Goal: Task Accomplishment & Management: Complete application form

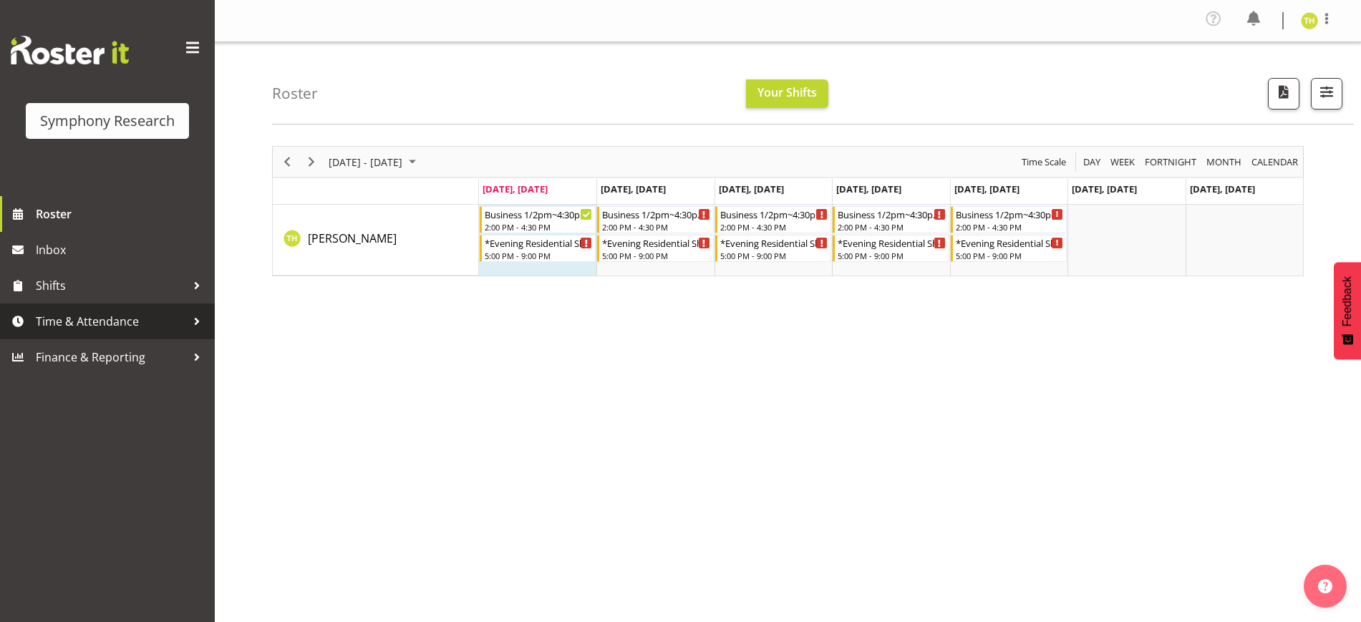
click at [140, 324] on span "Time & Attendance" at bounding box center [111, 321] width 150 height 21
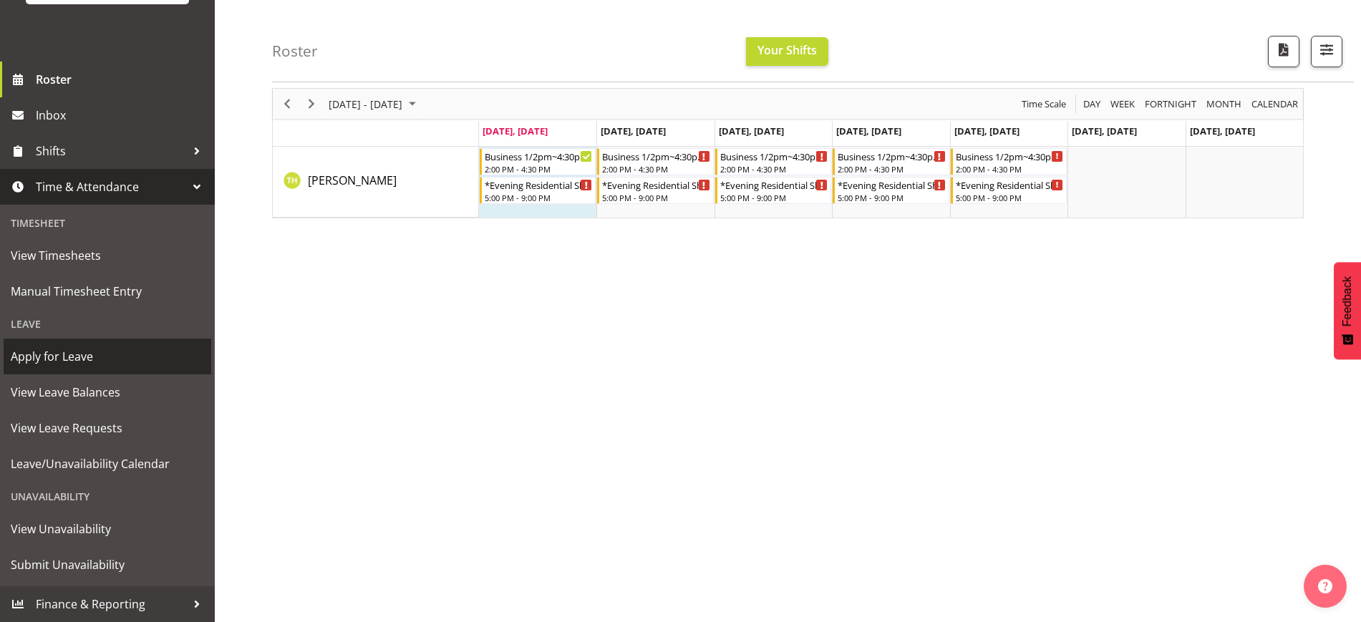
scroll to position [86, 0]
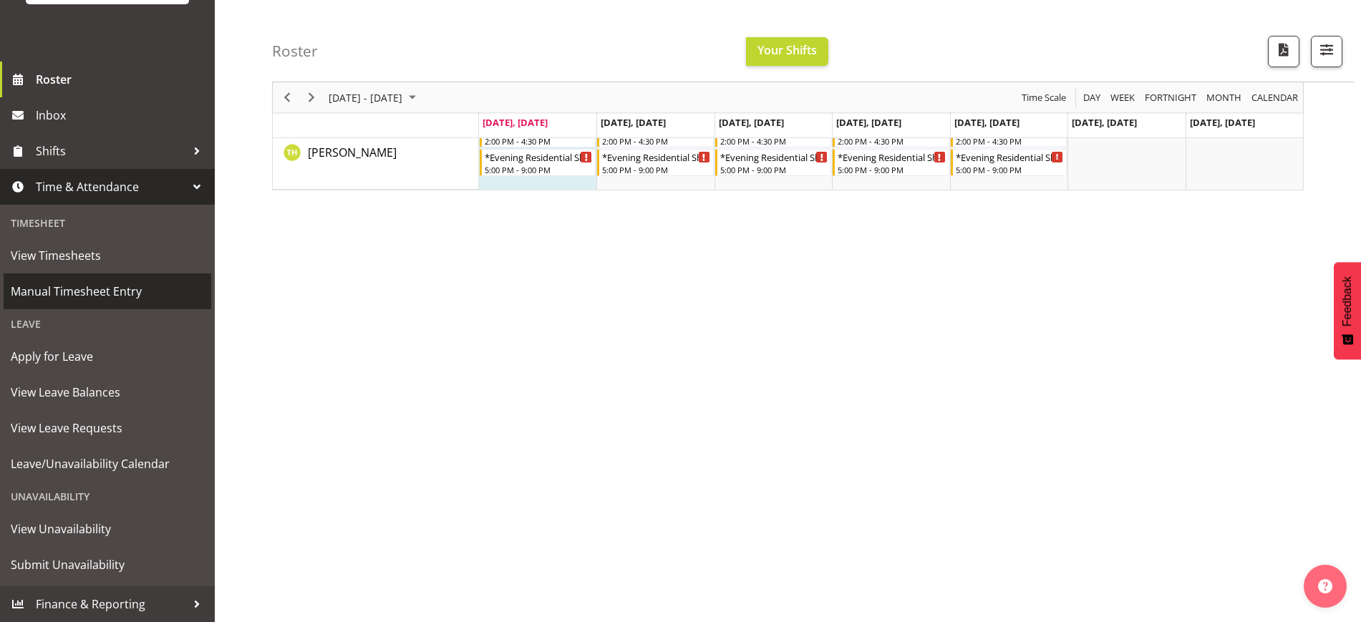
click at [66, 285] on span "Manual Timesheet Entry" at bounding box center [107, 291] width 193 height 21
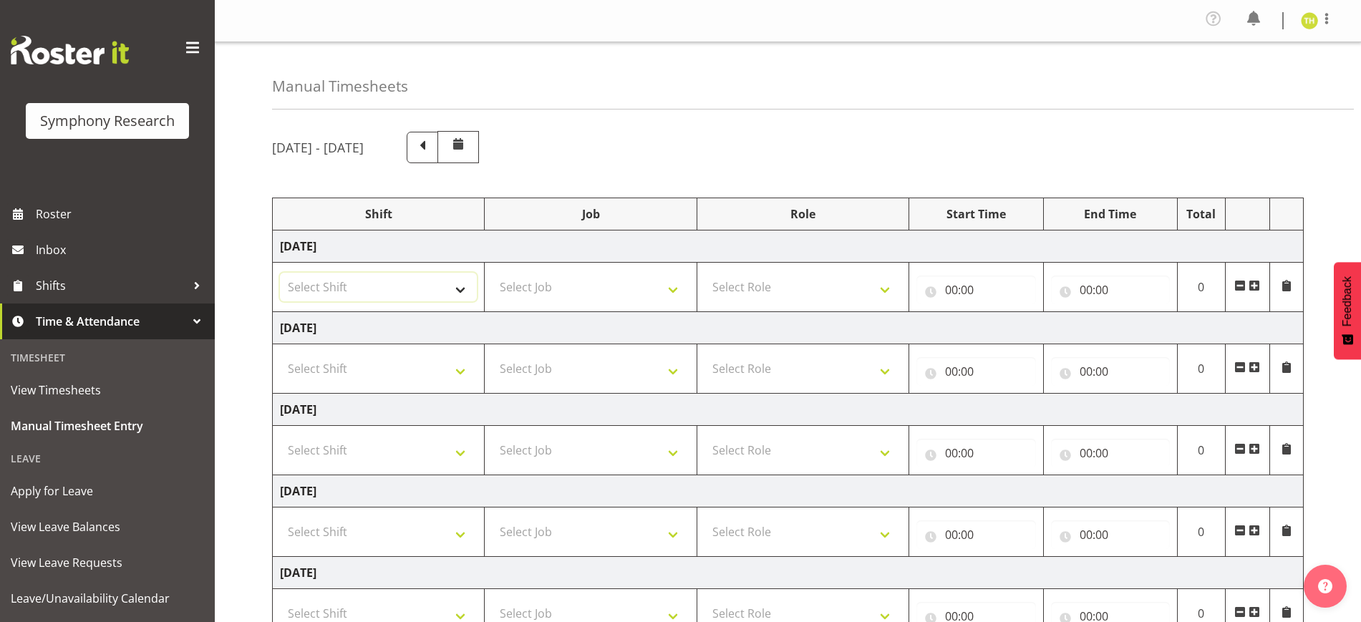
click at [414, 280] on select "Select Shift !!Weekend Residential (Roster IT Shift Label) *Business 9/10am ~ 4…" at bounding box center [378, 287] width 197 height 29
select select "41604"
click at [280, 273] on select "Select Shift !!Weekend Residential (Roster IT Shift Label) *Business 9/10am ~ 4…" at bounding box center [378, 287] width 197 height 29
click at [573, 286] on select "Select Job 550060 IF Admin 553492 World Poll Aus Wave 2 Main 2025 553493 World …" at bounding box center [590, 287] width 197 height 29
select select "10527"
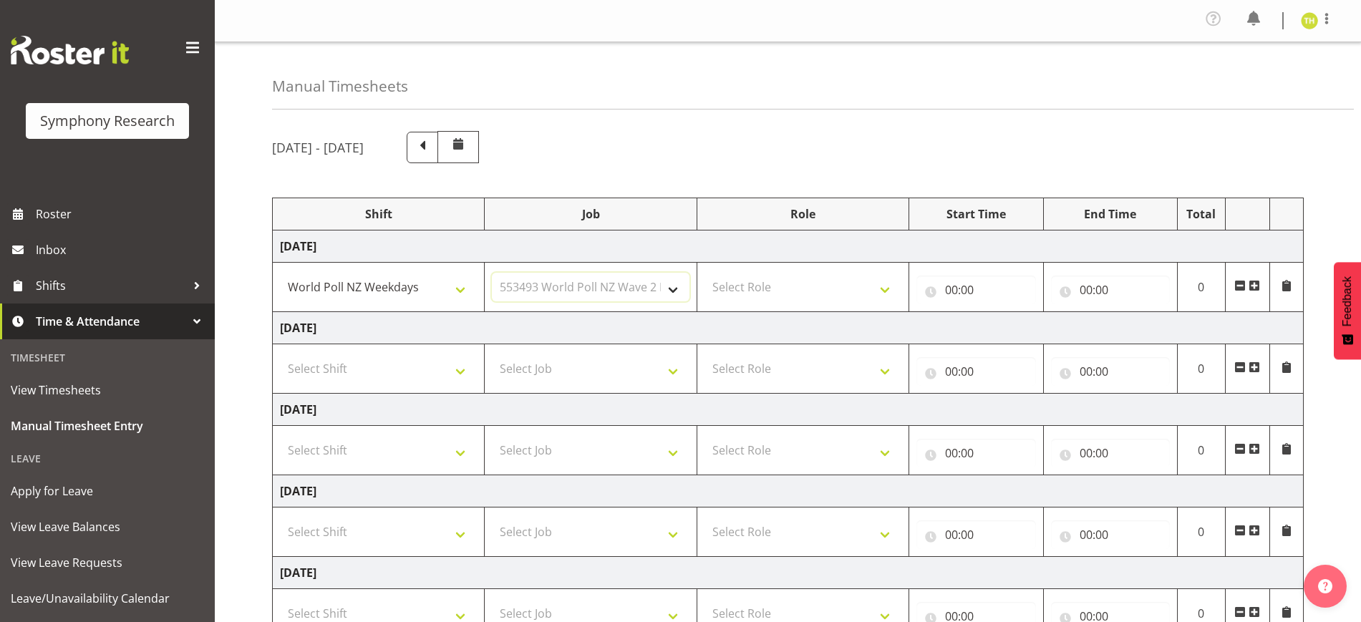
click at [492, 273] on select "Select Job 550060 IF Admin 553492 World Poll Aus Wave 2 Main 2025 553493 World …" at bounding box center [590, 287] width 197 height 29
click at [788, 286] on select "Select Role Briefing Interviewing" at bounding box center [803, 287] width 197 height 29
select select "47"
click at [705, 273] on select "Select Role Briefing Interviewing" at bounding box center [803, 287] width 197 height 29
click at [981, 284] on input "00:00" at bounding box center [975, 290] width 119 height 29
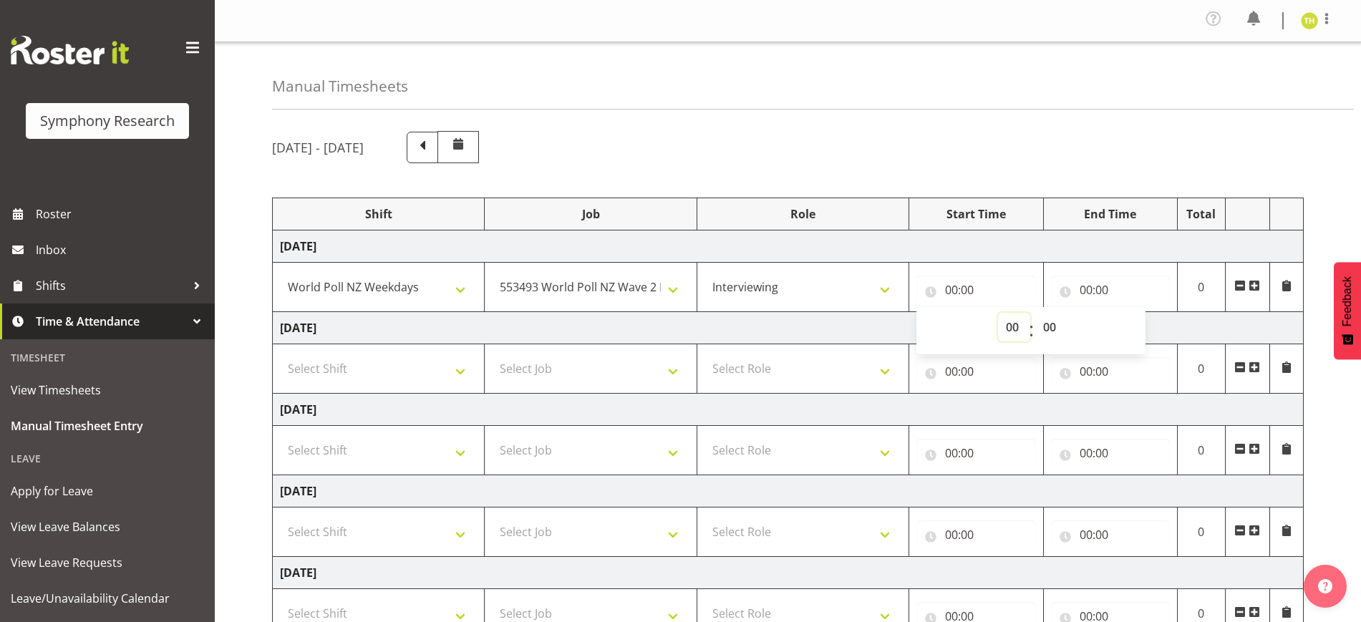
click at [1012, 332] on select "00 01 02 03 04 05 06 07 08 09 10 11 12 13 14 15 16 17 18 19 20 21 22 23" at bounding box center [1014, 327] width 32 height 29
select select "13"
click at [998, 313] on select "00 01 02 03 04 05 06 07 08 09 10 11 12 13 14 15 16 17 18 19 20 21 22 23" at bounding box center [1014, 327] width 32 height 29
type input "13:00"
click at [1095, 263] on td "00:00 00 01 02 03 04 05 06 07 08 09 10 11 12 13 14 15 16 17 18 19 20 21 22 23 :…" at bounding box center [1110, 287] width 134 height 49
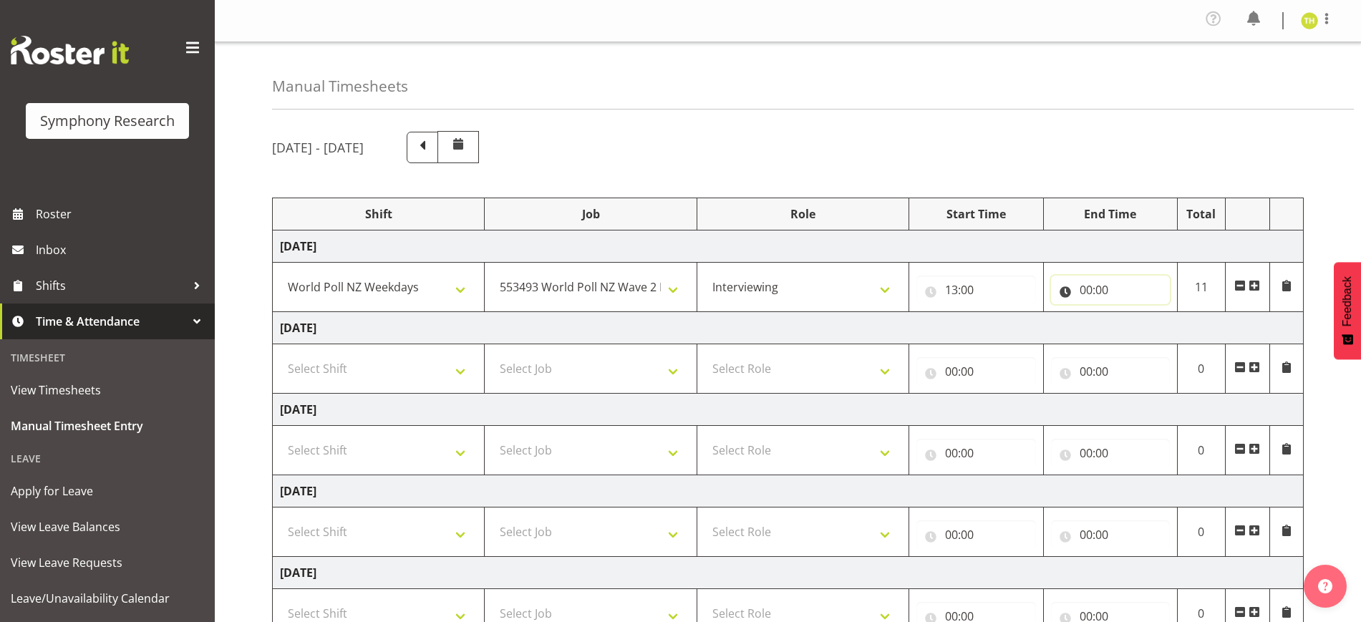
click at [1098, 288] on input "00:00" at bounding box center [1110, 290] width 119 height 29
click at [1141, 322] on select "00 01 02 03 04 05 06 07 08 09 10 11 12 13 14 15 16 17 18 19 20 21 22 23" at bounding box center [1149, 327] width 32 height 29
select select "16"
click at [1133, 313] on select "00 01 02 03 04 05 06 07 08 09 10 11 12 13 14 15 16 17 18 19 20 21 22 23" at bounding box center [1149, 327] width 32 height 29
type input "16:00"
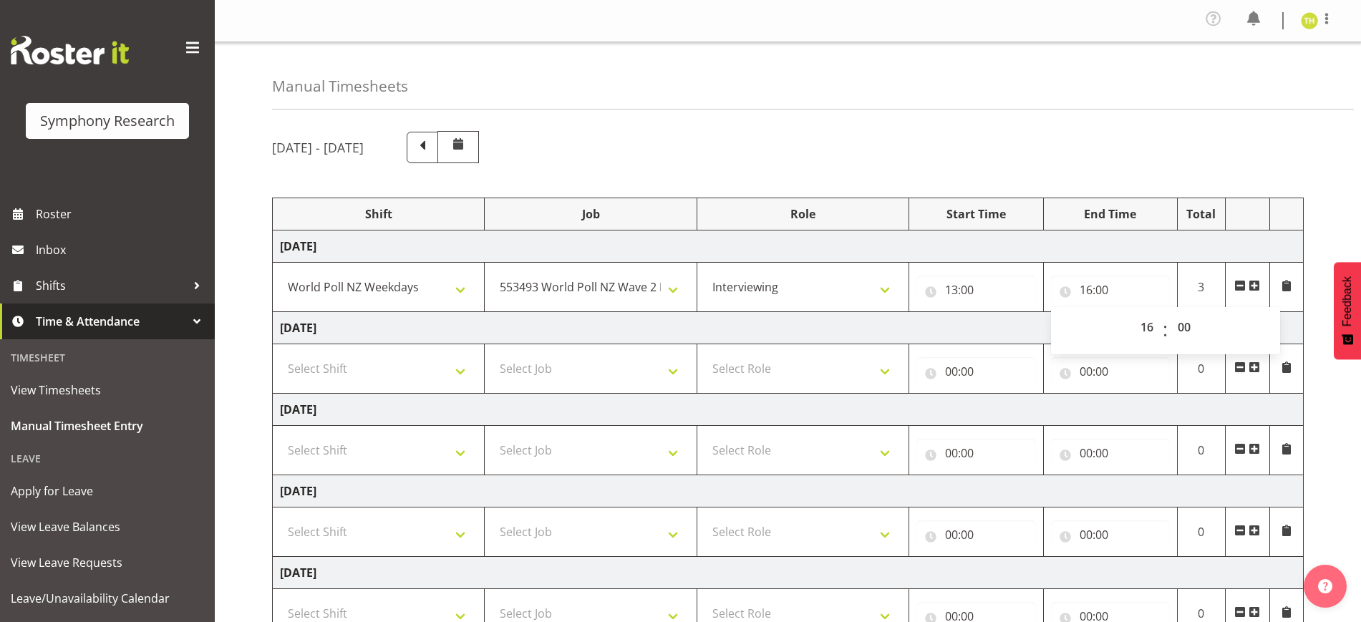
click at [1156, 253] on td "Monday 1st September 2025" at bounding box center [788, 247] width 1031 height 32
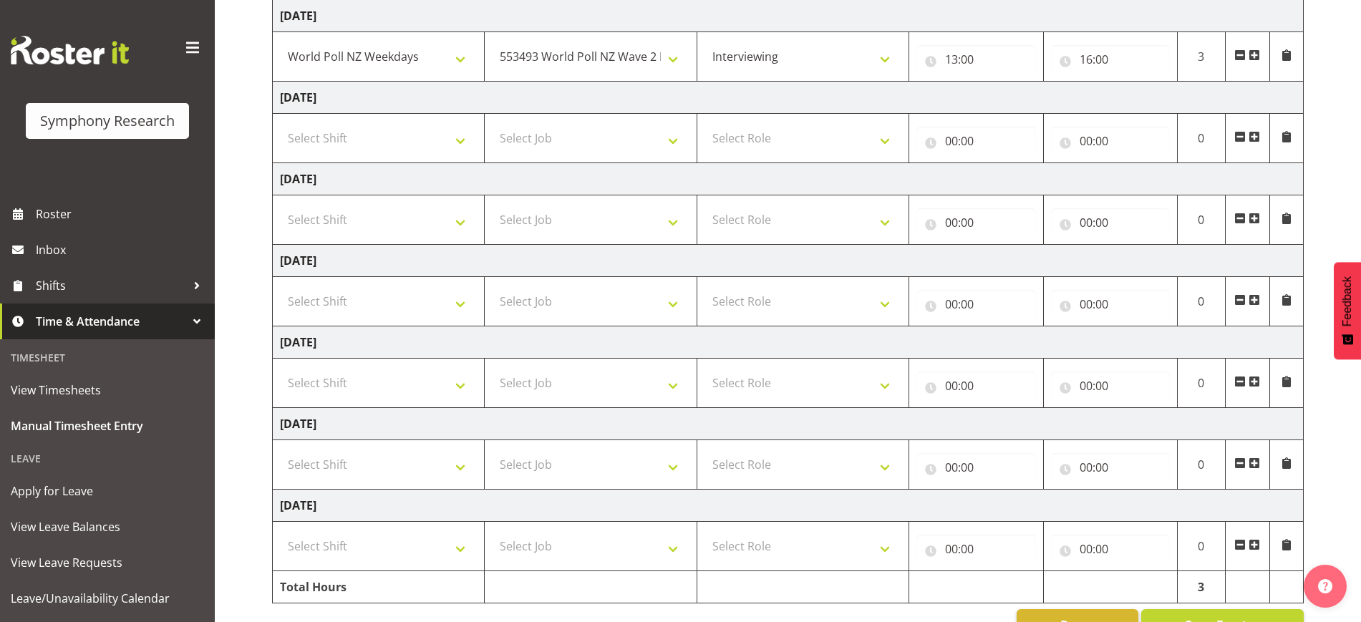
scroll to position [274, 0]
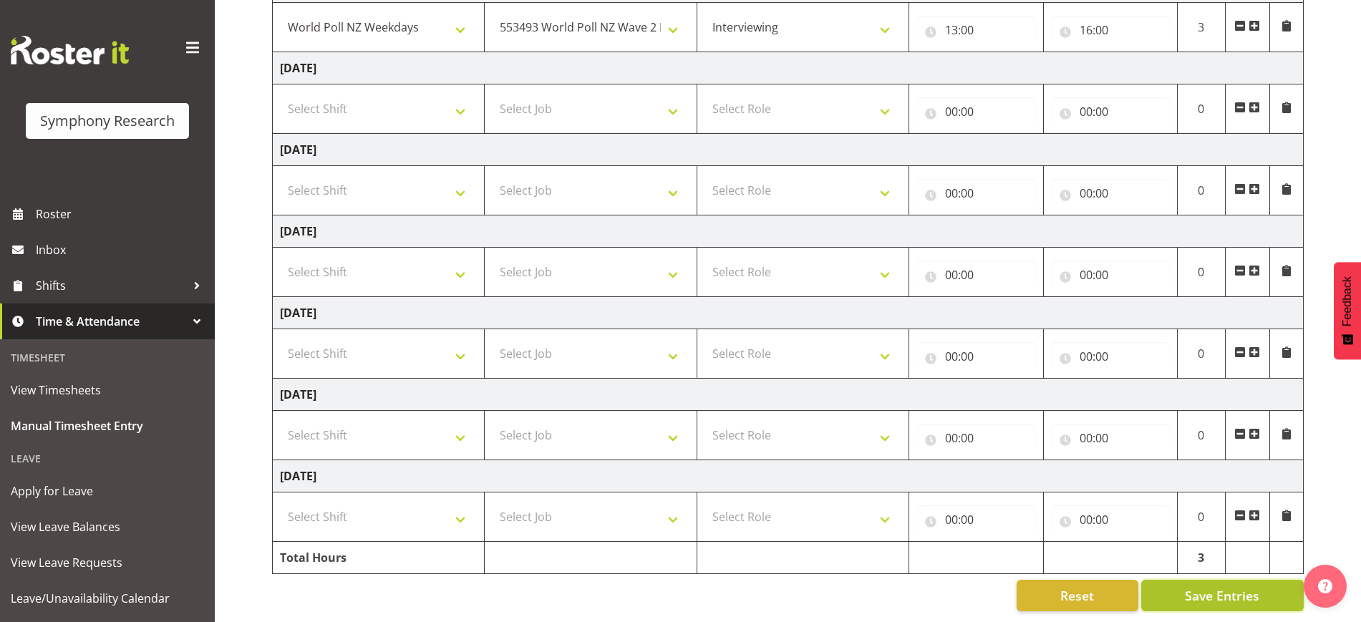
click at [1193, 587] on span "Save Entries" at bounding box center [1222, 595] width 74 height 19
